Goal: Transaction & Acquisition: Purchase product/service

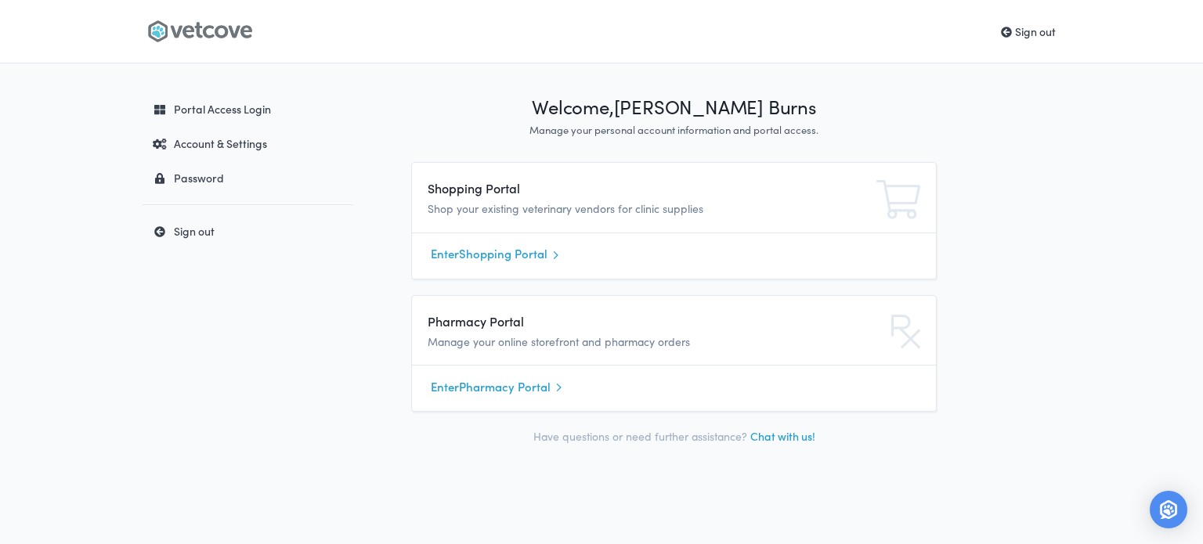
click at [503, 261] on link "Enter Shopping Portal" at bounding box center [674, 254] width 486 height 23
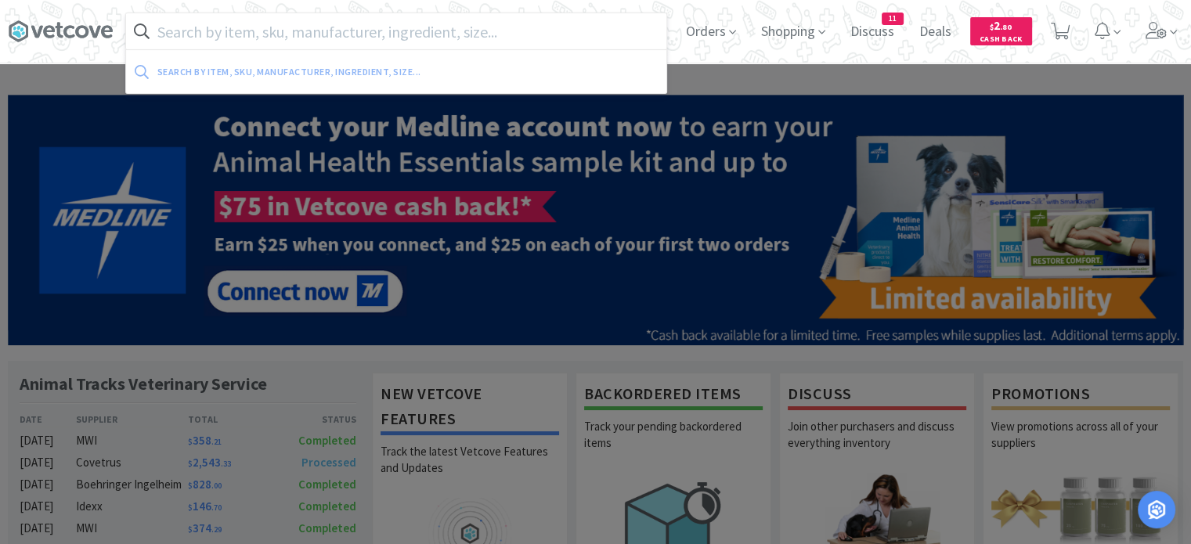
click at [334, 33] on input "text" at bounding box center [396, 31] width 540 height 36
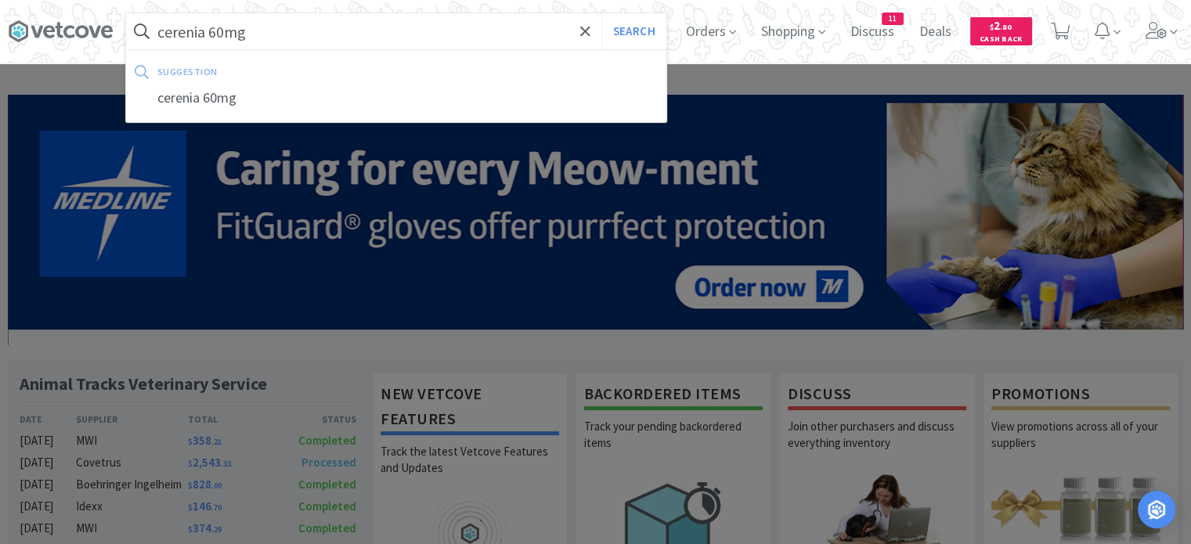
type input "cerenia 60mg"
click at [601, 13] on button "Search" at bounding box center [633, 31] width 65 height 36
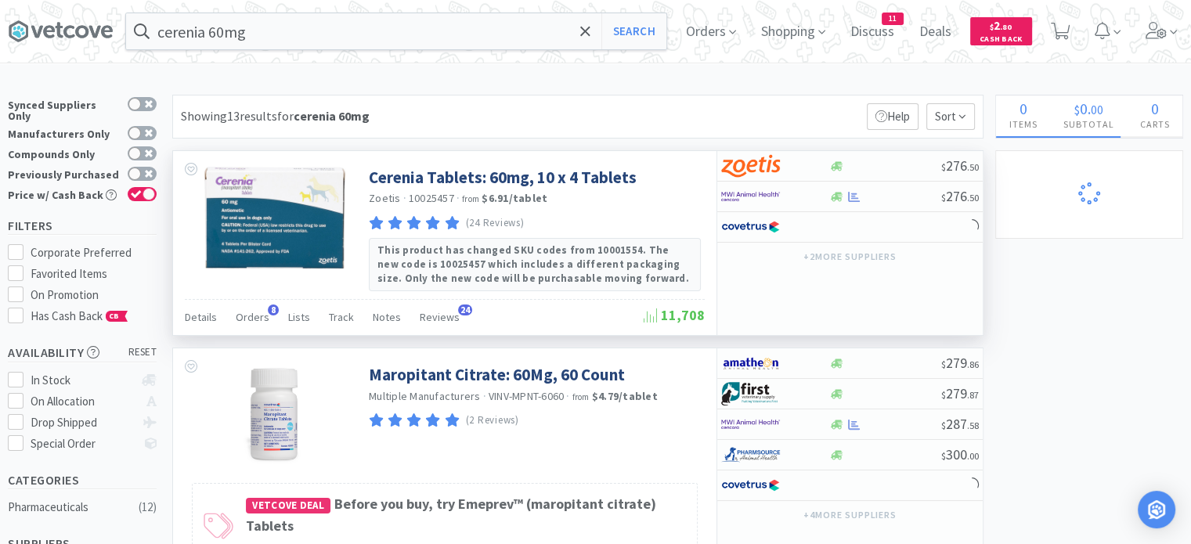
select select "1"
select select "2"
select select "1"
